Goal: Contribute content: Contribute content

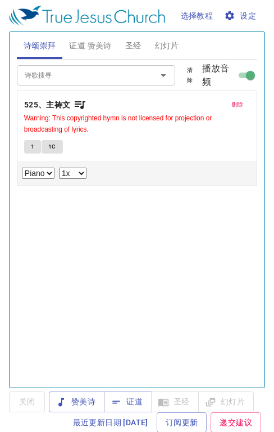
select select "1"
click at [97, 42] on span "证道 赞美诗" at bounding box center [90, 46] width 42 height 14
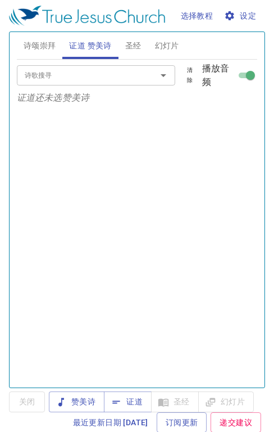
click at [134, 402] on span "证道" at bounding box center [128, 402] width 30 height 14
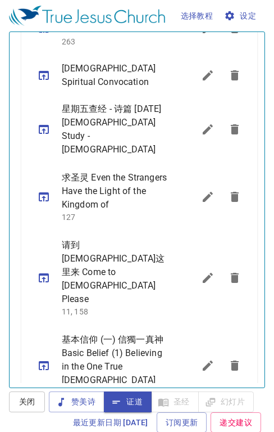
scroll to position [601, 0]
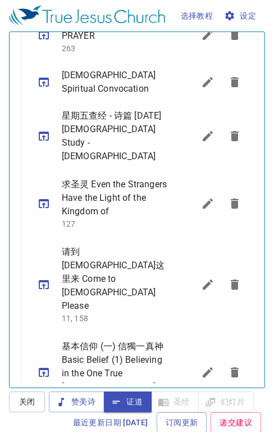
click at [203, 279] on icon "sermon lineup list" at bounding box center [208, 284] width 10 height 10
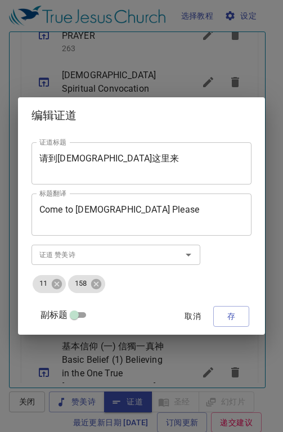
click at [79, 317] on input "副标题" at bounding box center [74, 316] width 40 height 13
checkbox input "true"
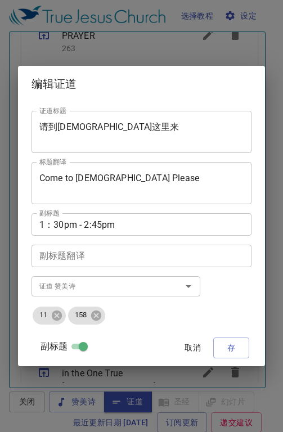
click at [192, 349] on span "取消" at bounding box center [192, 348] width 27 height 14
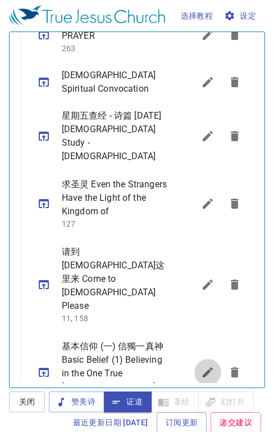
click at [201, 365] on icon "sermon lineup list" at bounding box center [207, 371] width 13 height 13
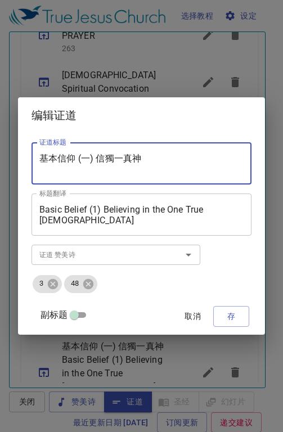
click at [152, 162] on textarea "基本信仰 (一) 信獨一真神" at bounding box center [141, 163] width 204 height 21
click at [177, 160] on textarea "基本信仰 (一) 信獨一真神" at bounding box center [141, 163] width 204 height 21
type textarea "基"
paste textarea "當如何為自己禱告？"
type textarea "當如何為自己禱告？"
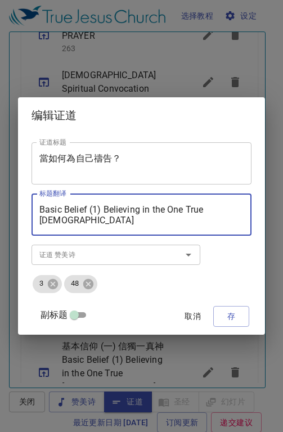
click at [230, 211] on textarea "Basic Belief (1) Believing in the One True God" at bounding box center [141, 214] width 204 height 21
click at [225, 210] on textarea "Basic Belief (1) Believing in the One True God" at bounding box center [141, 214] width 204 height 21
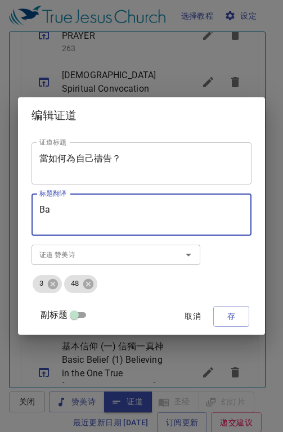
type textarea "B"
paste textarea "How Should We Pray for Ourselves?"
type textarea "How Should We Pray for Ourselves?"
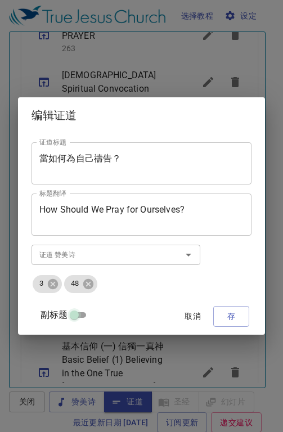
click at [80, 313] on input "副标题" at bounding box center [74, 316] width 40 height 13
checkbox input "true"
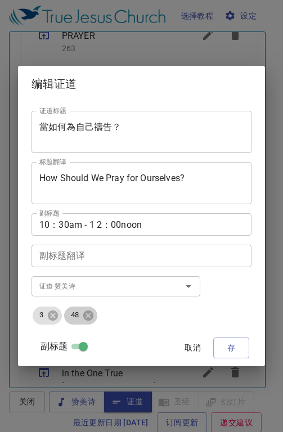
click at [84, 313] on icon at bounding box center [88, 315] width 12 height 12
click at [55, 317] on icon at bounding box center [53, 315] width 10 height 10
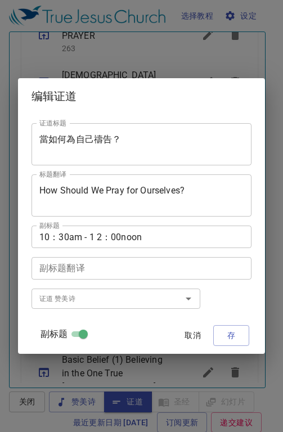
click at [51, 299] on input "证道 赞美诗" at bounding box center [99, 298] width 129 height 13
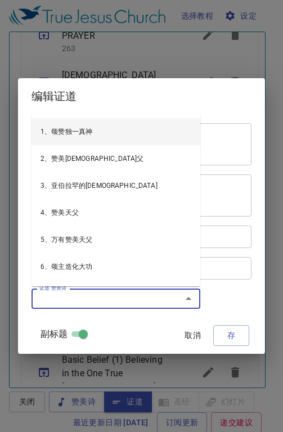
click at [90, 299] on input "证道 赞美诗" at bounding box center [99, 298] width 129 height 13
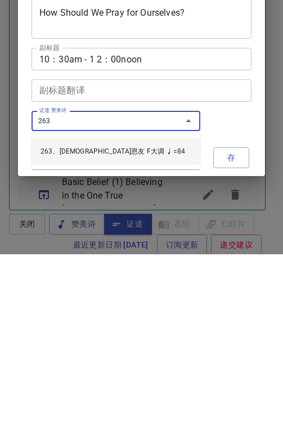
type input "263、耶稣恩友 F大调 ♩=84"
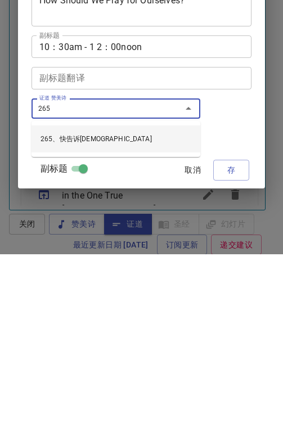
type input "265、快告诉耶稣"
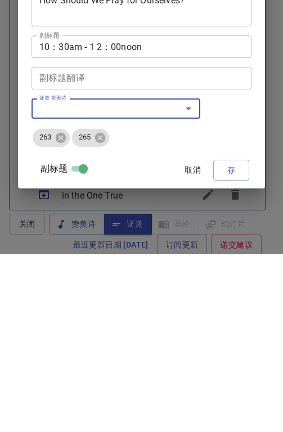
drag, startPoint x: 233, startPoint y: 343, endPoint x: 233, endPoint y: 165, distance: 177.7
click at [233, 165] on div "证道标题 當如何為自己禱告？ 证道标题 标题翻译 How Should We Pray for Ourselves? 标题翻译 副标题 10：30am - 1…" at bounding box center [141, 233] width 220 height 255
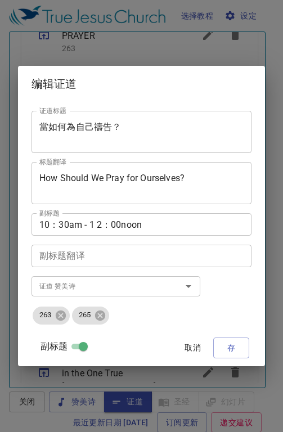
click at [230, 349] on span "存" at bounding box center [231, 348] width 18 height 14
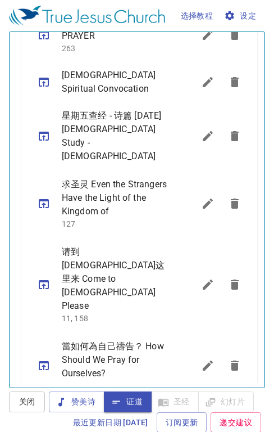
drag, startPoint x: 41, startPoint y: 335, endPoint x: 77, endPoint y: 371, distance: 50.9
click at [41, 361] on icon "sermon lineup list" at bounding box center [44, 365] width 10 height 9
select select "1"
click at [201, 359] on icon "sermon lineup list" at bounding box center [207, 365] width 13 height 13
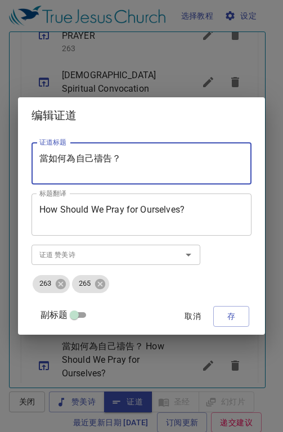
drag, startPoint x: 134, startPoint y: 158, endPoint x: 38, endPoint y: 161, distance: 96.7
click at [38, 161] on div "當如何為自己禱告？ 证道标题" at bounding box center [141, 163] width 220 height 42
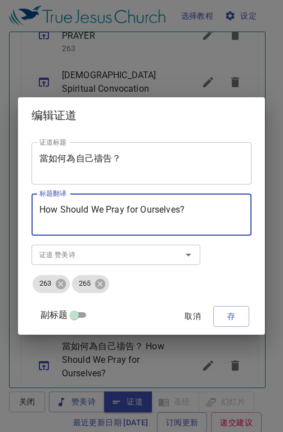
drag, startPoint x: 198, startPoint y: 214, endPoint x: 31, endPoint y: 209, distance: 167.1
click at [31, 209] on div "How Should We Pray for Ourselves? 标题翻译" at bounding box center [141, 214] width 220 height 42
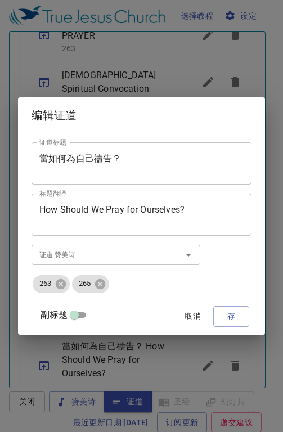
click at [241, 314] on button "存" at bounding box center [231, 316] width 36 height 21
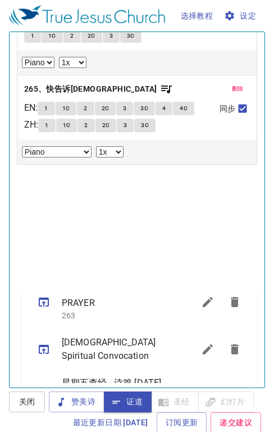
scroll to position [0, 0]
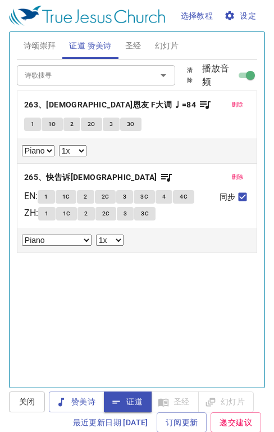
click at [171, 44] on span "幻灯片" at bounding box center [167, 46] width 24 height 14
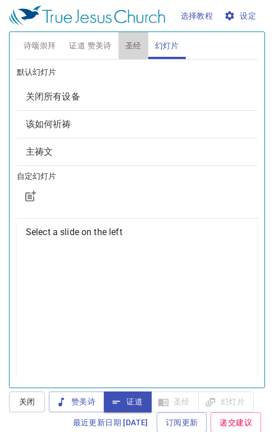
click at [129, 47] on span "圣经" at bounding box center [133, 46] width 16 height 14
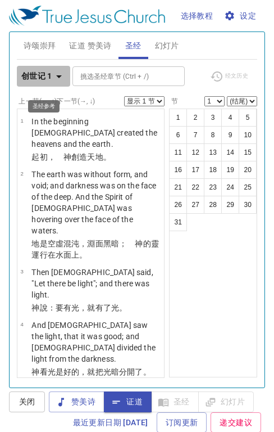
click at [61, 78] on icon "button" at bounding box center [58, 76] width 13 height 13
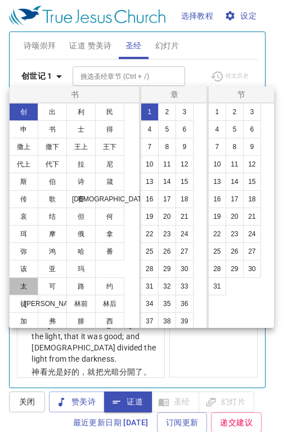
click at [22, 287] on button "太" at bounding box center [23, 286] width 29 height 18
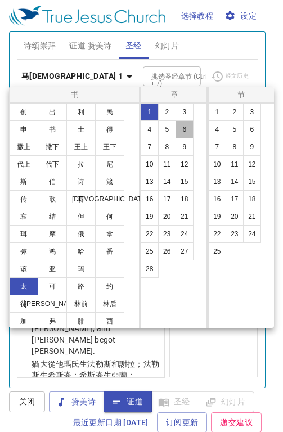
click at [187, 125] on button "6" at bounding box center [184, 129] width 18 height 18
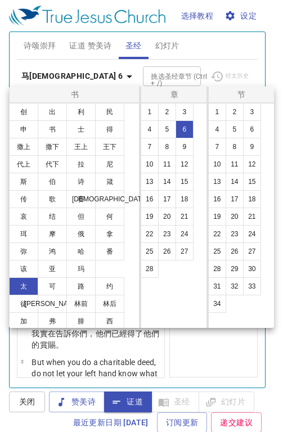
click at [216, 290] on button "31" at bounding box center [217, 286] width 18 height 18
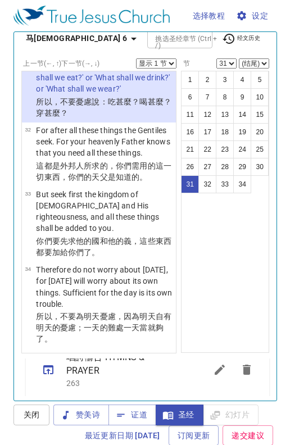
scroll to position [599, 0]
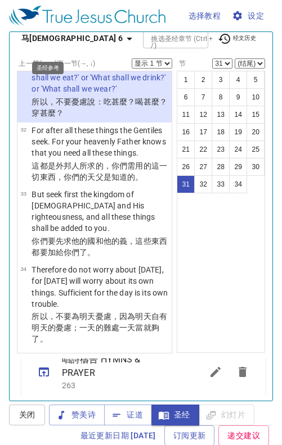
click at [123, 35] on icon "button" at bounding box center [129, 38] width 13 height 13
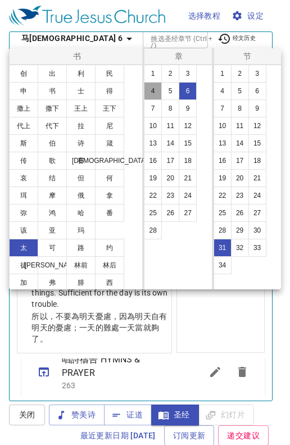
click at [153, 88] on button "4" at bounding box center [153, 91] width 18 height 18
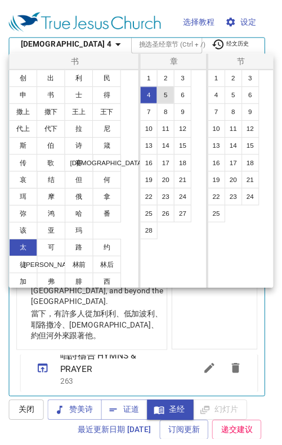
scroll to position [0, 0]
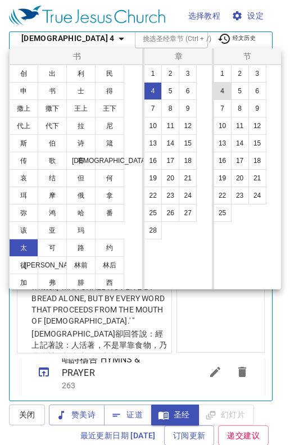
click at [225, 94] on button "4" at bounding box center [223, 91] width 18 height 18
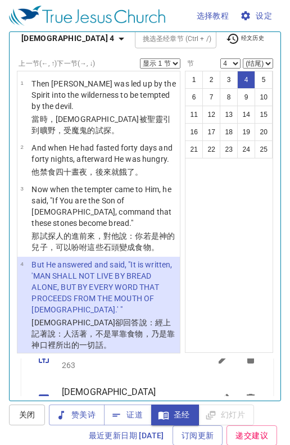
scroll to position [116, 0]
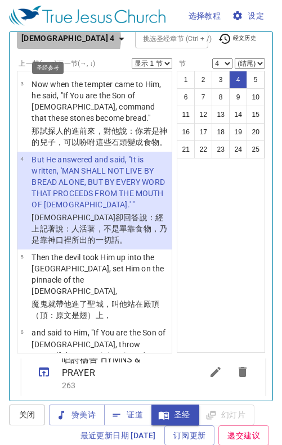
click at [115, 39] on icon "button" at bounding box center [121, 38] width 13 height 13
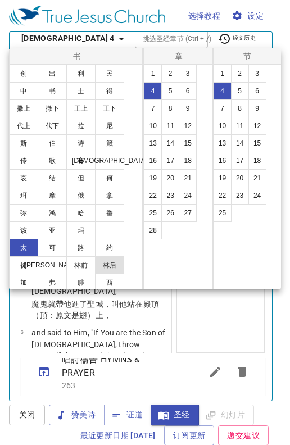
scroll to position [72, 0]
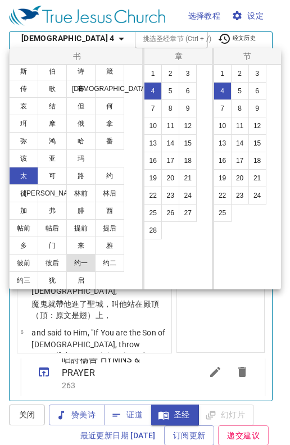
click at [84, 264] on button "约一" at bounding box center [80, 263] width 29 height 18
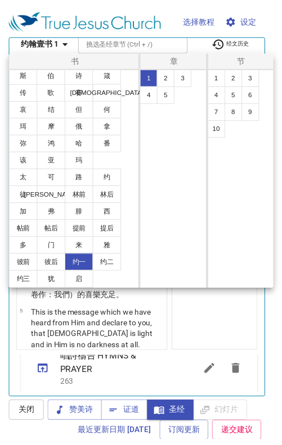
scroll to position [0, 0]
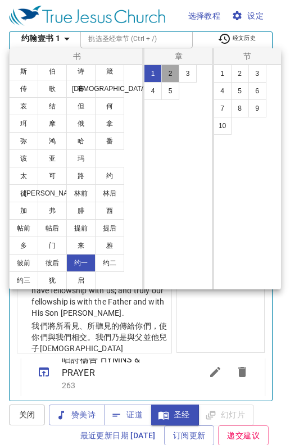
click at [174, 73] on button "2" at bounding box center [170, 74] width 18 height 18
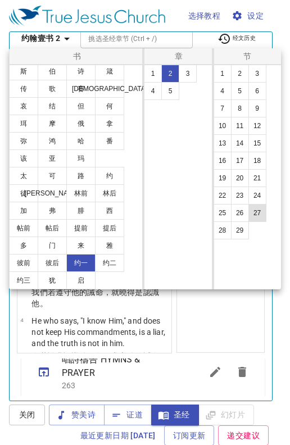
click at [256, 211] on button "27" at bounding box center [258, 213] width 18 height 18
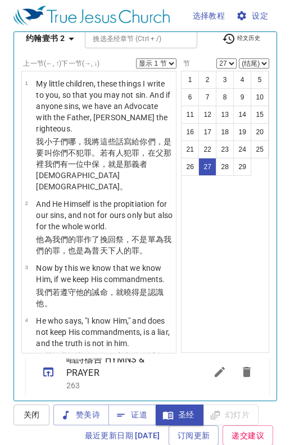
scroll to position [2295, 0]
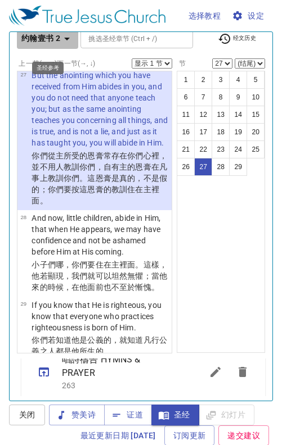
click at [69, 37] on icon "button" at bounding box center [66, 38] width 13 height 13
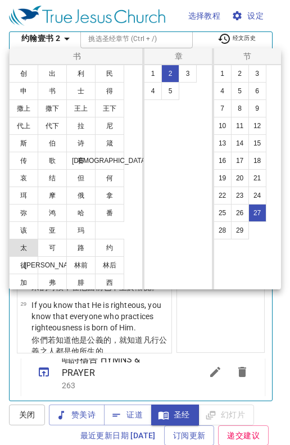
drag, startPoint x: 25, startPoint y: 248, endPoint x: 33, endPoint y: 241, distance: 10.8
click at [25, 248] on button "太" at bounding box center [23, 248] width 29 height 18
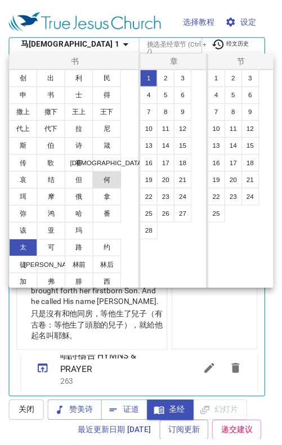
scroll to position [0, 0]
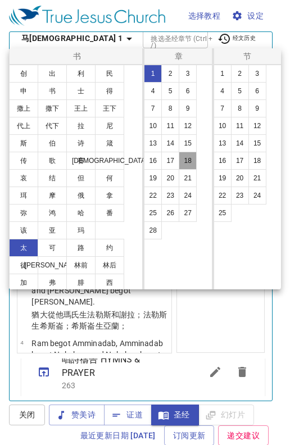
click at [189, 156] on button "18" at bounding box center [188, 161] width 18 height 18
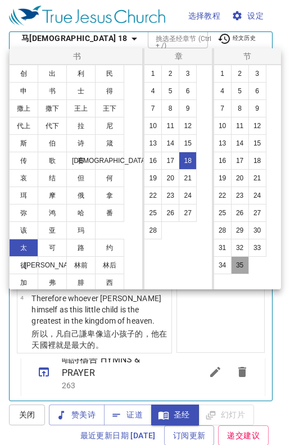
click at [238, 264] on button "35" at bounding box center [240, 265] width 18 height 18
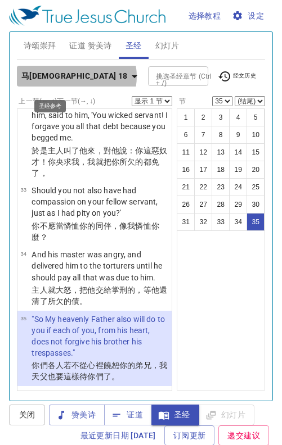
click at [128, 76] on icon "button" at bounding box center [134, 76] width 13 height 13
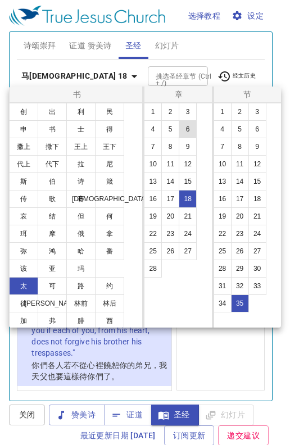
click at [188, 128] on button "6" at bounding box center [188, 129] width 18 height 18
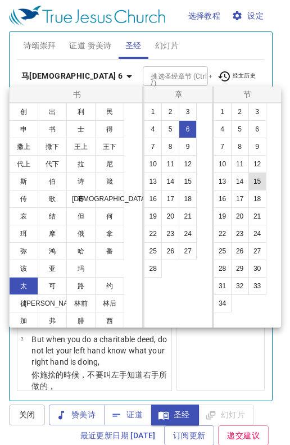
click at [257, 182] on button "15" at bounding box center [258, 182] width 18 height 18
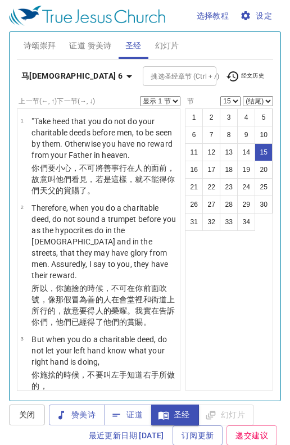
scroll to position [38, 0]
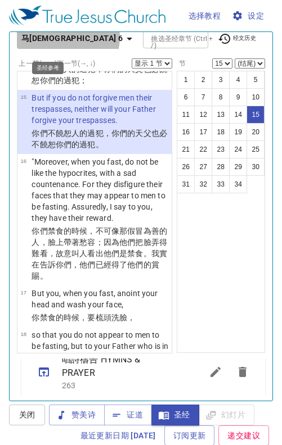
click at [127, 38] on icon "button" at bounding box center [130, 39] width 6 height 3
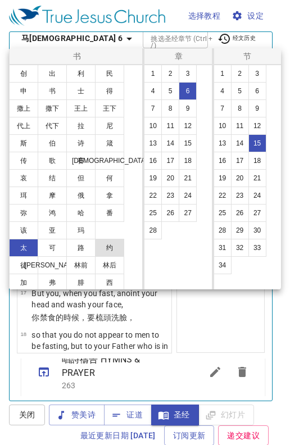
click at [109, 245] on button "约" at bounding box center [109, 248] width 29 height 18
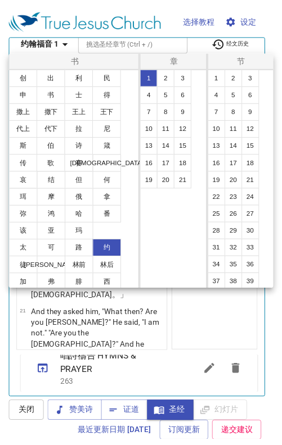
scroll to position [0, 0]
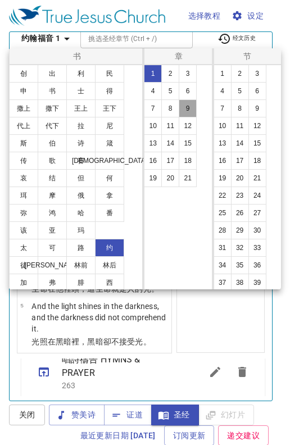
click at [187, 110] on button "9" at bounding box center [188, 109] width 18 height 18
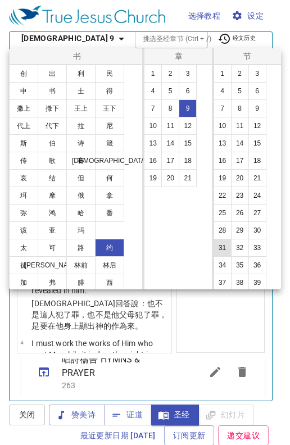
click at [219, 252] on button "31" at bounding box center [223, 248] width 18 height 18
select select "31"
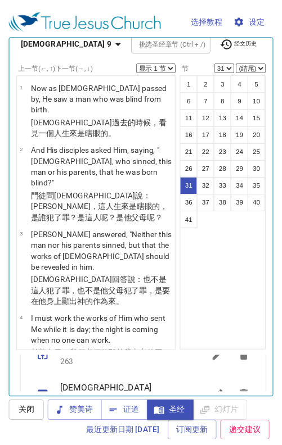
scroll to position [2309, 0]
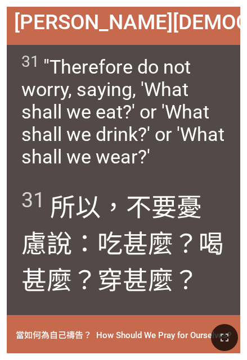
click at [15, 25] on span "[PERSON_NAME][DEMOGRAPHIC_DATA]" at bounding box center [202, 22] width 377 height 24
click at [12, 25] on div "[PERSON_NAME][DEMOGRAPHIC_DATA]" at bounding box center [123, 26] width 233 height 38
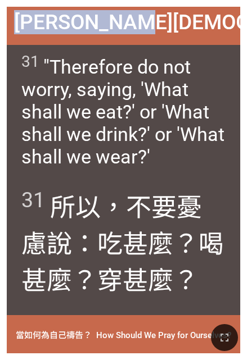
drag, startPoint x: 11, startPoint y: 22, endPoint x: 174, endPoint y: 37, distance: 163.7
click at [173, 38] on div "[PERSON_NAME][DEMOGRAPHIC_DATA]" at bounding box center [123, 26] width 233 height 38
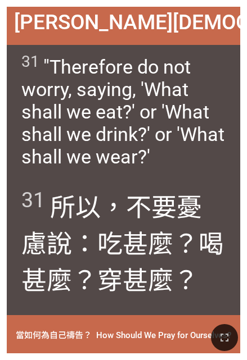
click at [233, 92] on div "31 "Therefore do not worry, saying, 'What shall we eat?' or 'What shall we drin…" at bounding box center [123, 113] width 233 height 136
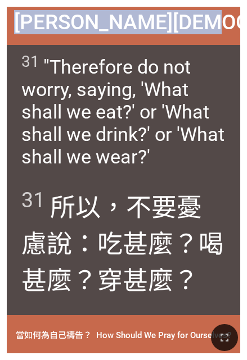
drag, startPoint x: 18, startPoint y: 23, endPoint x: 232, endPoint y: 33, distance: 214.5
click at [232, 33] on div "[PERSON_NAME][DEMOGRAPHIC_DATA]" at bounding box center [123, 26] width 233 height 38
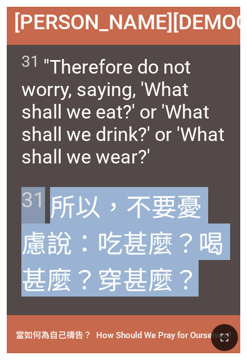
drag, startPoint x: 26, startPoint y: 200, endPoint x: 224, endPoint y: 293, distance: 218.5
click at [224, 293] on span "31 所以 ，不要 憂慮 說 ：吃 甚麼 ？喝 甚麼 ？穿 甚麼 ？" at bounding box center [123, 242] width 205 height 110
copy span "31 所以 ，不要 憂慮 說 ：吃 甚麼 ？喝 甚麼 ？穿 甚麼 ？"
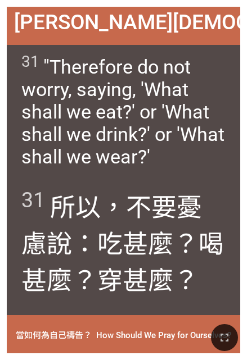
click at [221, 160] on span "31 "Therefore do not worry, saying, 'What shall we eat?' or 'What shall we drin…" at bounding box center [123, 110] width 205 height 116
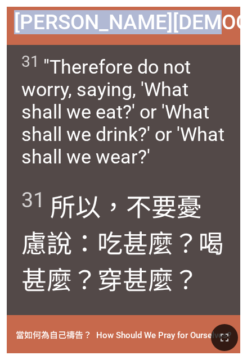
drag, startPoint x: 17, startPoint y: 22, endPoint x: 225, endPoint y: 37, distance: 208.5
click at [225, 34] on span "[PERSON_NAME][DEMOGRAPHIC_DATA]" at bounding box center [202, 22] width 377 height 24
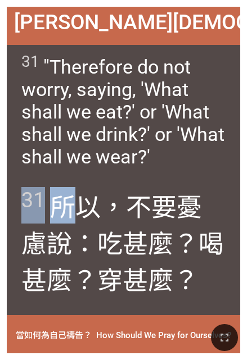
drag, startPoint x: 24, startPoint y: 200, endPoint x: 68, endPoint y: 212, distance: 46.1
click at [68, 212] on span "31 所以 ，不要 憂慮 說 ：吃 甚麼 ？喝 甚麼 ？穿 甚麼 ？" at bounding box center [123, 242] width 205 height 110
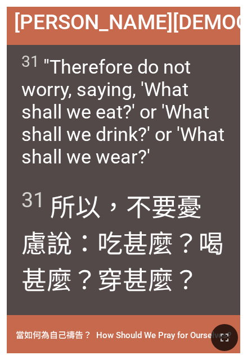
click at [22, 28] on span "[PERSON_NAME][DEMOGRAPHIC_DATA]" at bounding box center [202, 22] width 377 height 24
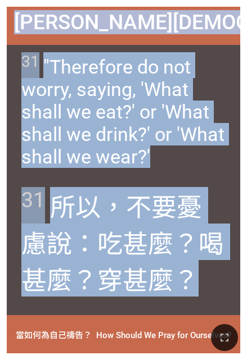
drag, startPoint x: 17, startPoint y: 22, endPoint x: 202, endPoint y: 299, distance: 332.8
click at [202, 299] on div "[PERSON_NAME][DEMOGRAPHIC_DATA] 6:31 [PERSON_NAME][DEMOGRAPHIC_DATA] 31 "Theref…" at bounding box center [123, 180] width 233 height 347
copy div "[PERSON_NAME][DEMOGRAPHIC_DATA] 6:31 [PERSON_NAME][DEMOGRAPHIC_DATA] 31 "Theref…"
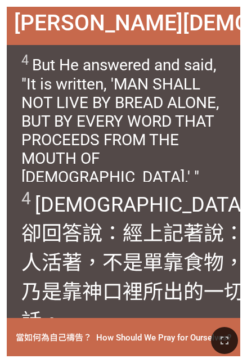
drag, startPoint x: 213, startPoint y: 288, endPoint x: 205, endPoint y: 287, distance: 8.1
click at [211, 288] on span "4 [DEMOGRAPHIC_DATA]卻回答 說 ：經上記著 說：人 活著 ，不是 單 靠 食物 ，乃是 靠 神 口 裡所出 的一切 話 。" at bounding box center [133, 260] width 225 height 145
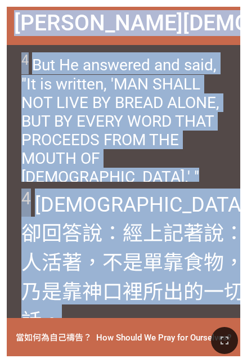
drag, startPoint x: 18, startPoint y: 17, endPoint x: 207, endPoint y: 306, distance: 345.6
click at [209, 306] on div "[PERSON_NAME][DEMOGRAPHIC_DATA] 4:4 [PERSON_NAME][DEMOGRAPHIC_DATA] 4:4 4 But H…" at bounding box center [123, 181] width 233 height 349
copy div "[PERSON_NAME][DEMOGRAPHIC_DATA] 4:4 [PERSON_NAME][DEMOGRAPHIC_DATA] 4:4 4 But H…"
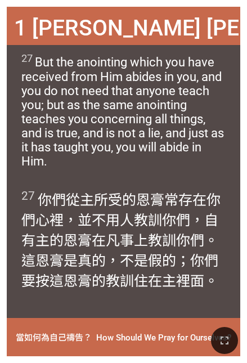
click at [178, 311] on div "27 你們 從 主所受 的恩膏 常存 在你們 心裡 ，並 不 用 人 教訓 你們 ，自有 主的恩膏 在凡事 上 教訓 你們 。這恩膏是 真的 ，不 是 假的 …" at bounding box center [123, 250] width 233 height 136
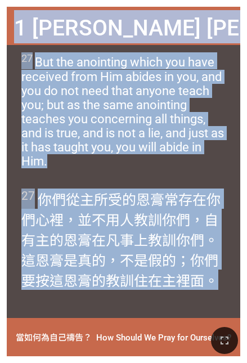
drag, startPoint x: 21, startPoint y: 24, endPoint x: 203, endPoint y: 297, distance: 328.1
click at [203, 297] on div "1 [PERSON_NAME] [PERSON_NAME]壹书 2:27 1 [PERSON_NAME] [PERSON_NAME]壹书 2:27 27 Bu…" at bounding box center [123, 181] width 233 height 349
drag, startPoint x: 203, startPoint y: 297, endPoint x: 130, endPoint y: 234, distance: 96.1
copy div "1 [PERSON_NAME] [PERSON_NAME]壹书 2:27 1 [PERSON_NAME] [PERSON_NAME]壹书 2:27 27 Bu…"
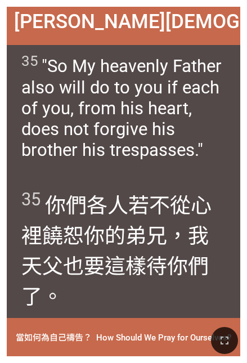
click at [150, 302] on span "35 你們 各人 若不 從 心裡 [PERSON_NAME] 你的 弟兄 ，我 [DEMOGRAPHIC_DATA] 父 也要 這樣 待 你們 了。" at bounding box center [123, 248] width 204 height 121
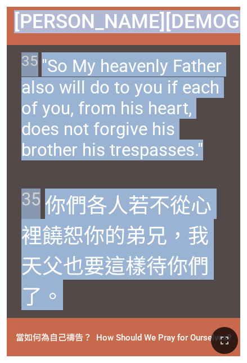
drag, startPoint x: 20, startPoint y: 22, endPoint x: 180, endPoint y: 294, distance: 315.8
click at [180, 294] on div "[PERSON_NAME][DEMOGRAPHIC_DATA] 18:35 [PERSON_NAME][DEMOGRAPHIC_DATA] 18:35 35 …" at bounding box center [123, 181] width 233 height 349
drag, startPoint x: 180, startPoint y: 294, endPoint x: 122, endPoint y: 237, distance: 81.5
copy div "[PERSON_NAME][DEMOGRAPHIC_DATA] 18:35 [PERSON_NAME][DEMOGRAPHIC_DATA] 18:35 35 …"
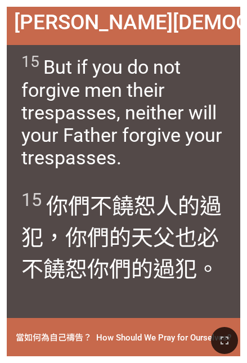
click at [87, 313] on div "15 你們不 [PERSON_NAME] 人 的 過犯 ，你們的 [DEMOGRAPHIC_DATA]父 也必不 [PERSON_NAME] 你們的 過犯 。" at bounding box center [123, 250] width 233 height 136
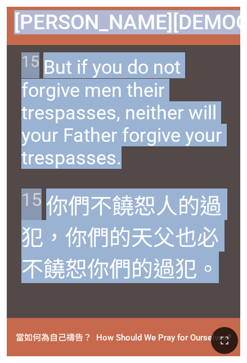
drag, startPoint x: 19, startPoint y: 26, endPoint x: 209, endPoint y: 296, distance: 330.4
click at [209, 296] on div "[PERSON_NAME][DEMOGRAPHIC_DATA] 6:15 [PERSON_NAME][DEMOGRAPHIC_DATA] 15 But if …" at bounding box center [123, 181] width 233 height 349
copy div "[PERSON_NAME][DEMOGRAPHIC_DATA] 6:15 [PERSON_NAME][DEMOGRAPHIC_DATA] 15 But if …"
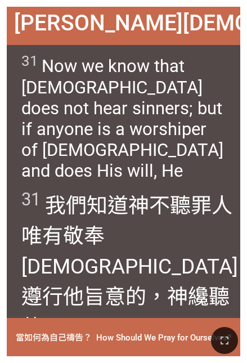
click at [129, 283] on span "31 我們知道 [DEMOGRAPHIC_DATA] 不 聽 罪人 ， 唯有 敬奉[DEMOGRAPHIC_DATA] 、 遵行 他 旨意 的 ，神 纔聽 他…" at bounding box center [139, 264] width 237 height 152
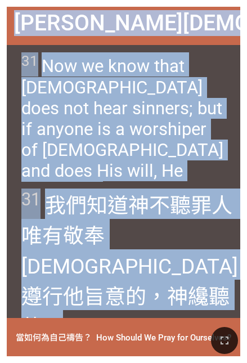
drag, startPoint x: 30, startPoint y: 28, endPoint x: 198, endPoint y: 314, distance: 331.9
click at [198, 314] on div "[PERSON_NAME][DEMOGRAPHIC_DATA][PERSON_NAME] 9:31 [PERSON_NAME][DEMOGRAPHIC_DAT…" at bounding box center [123, 181] width 233 height 349
copy div "[PERSON_NAME][DEMOGRAPHIC_DATA][PERSON_NAME] 9:31 [PERSON_NAME][DEMOGRAPHIC_DAT…"
